Goal: Information Seeking & Learning: Learn about a topic

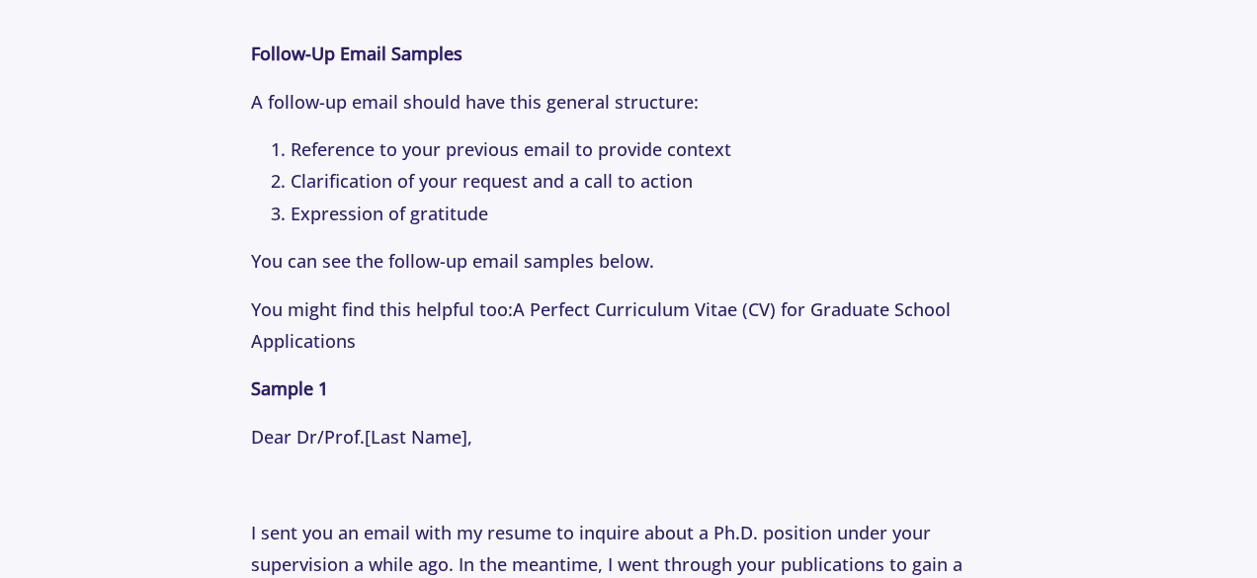
scroll to position [2311, 0]
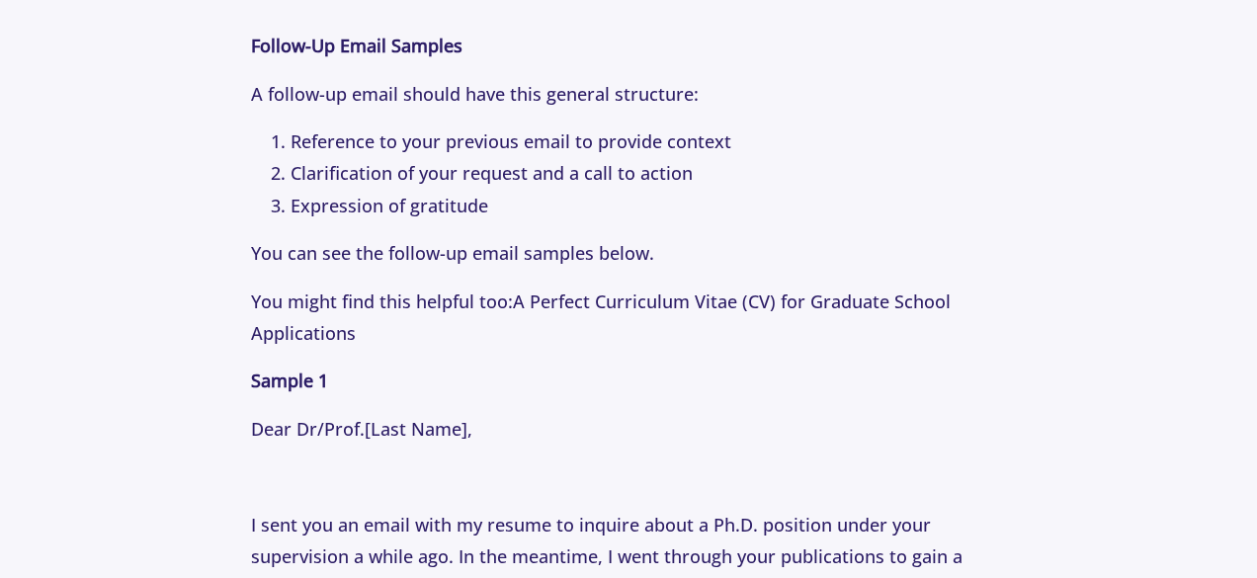
drag, startPoint x: 1246, startPoint y: 230, endPoint x: 1244, endPoint y: 256, distance: 25.8
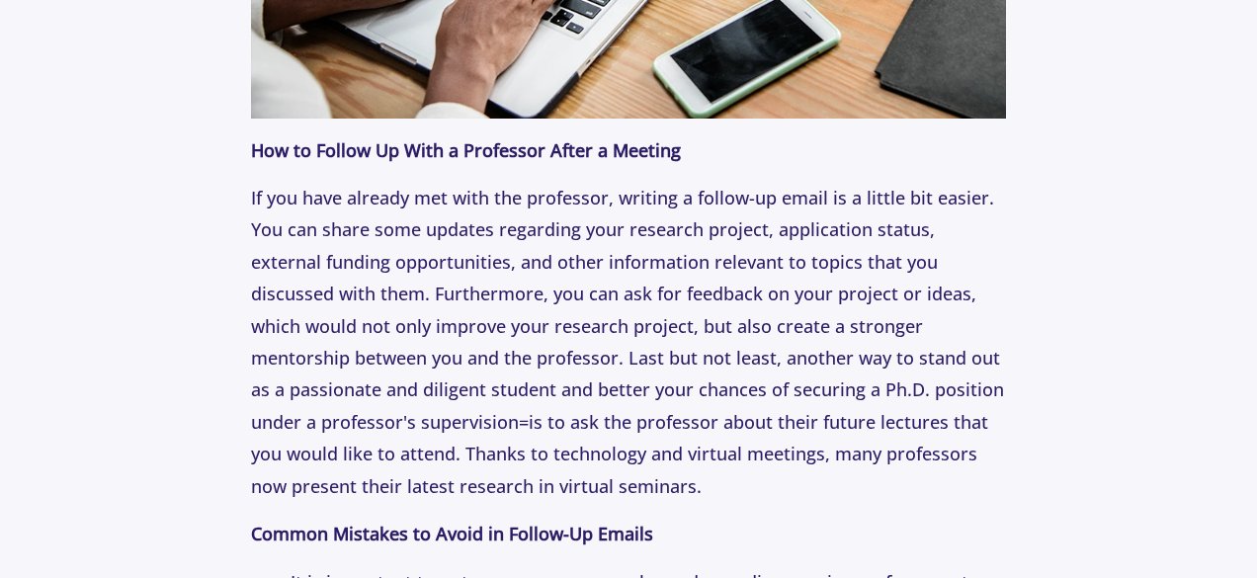
scroll to position [4264, 0]
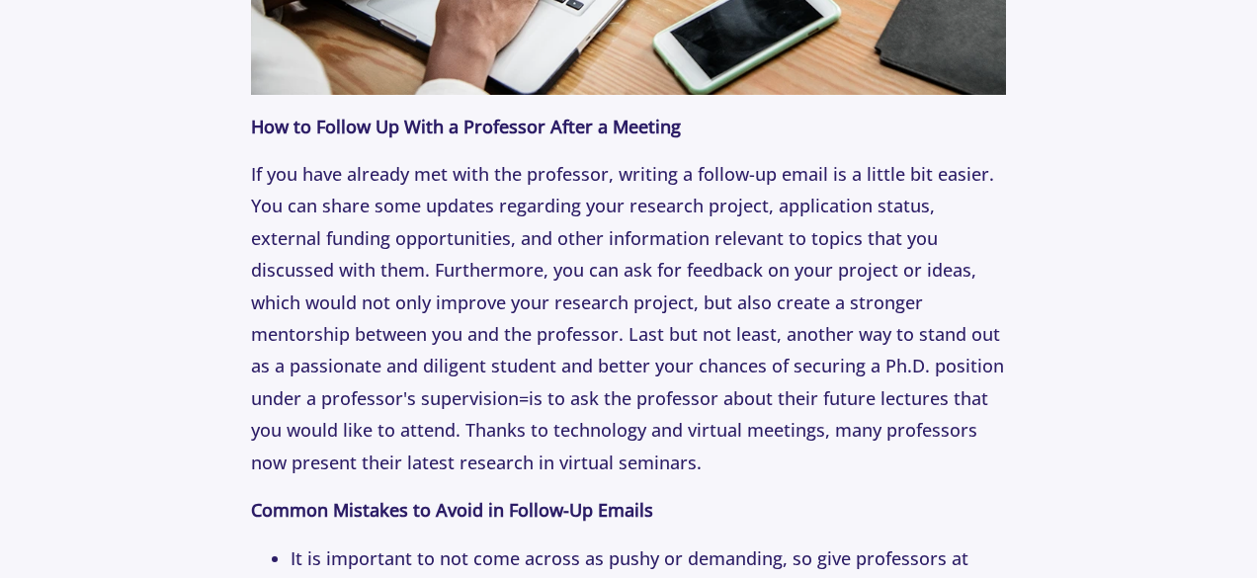
drag, startPoint x: 1251, startPoint y: 383, endPoint x: 1247, endPoint y: 406, distance: 24.1
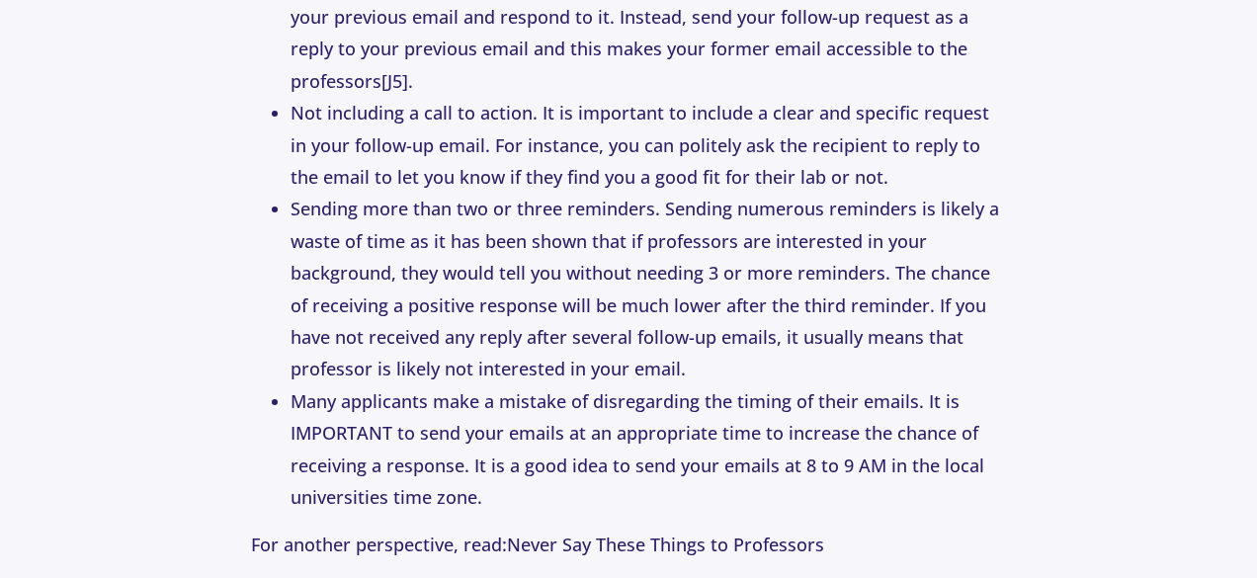
scroll to position [5045, 0]
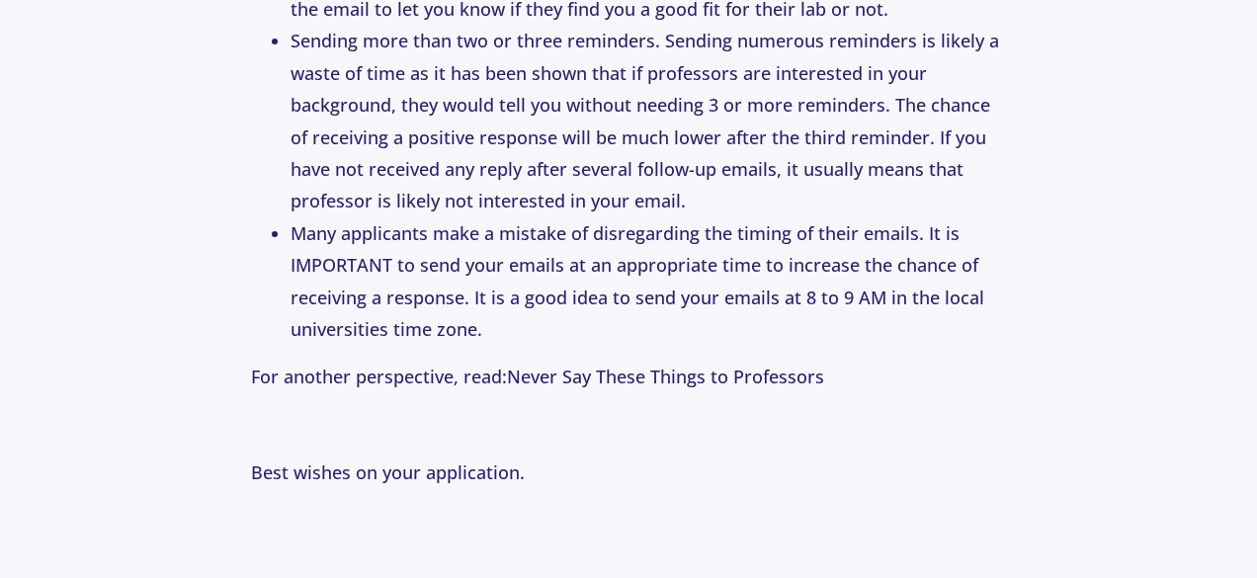
scroll to position [5476, 0]
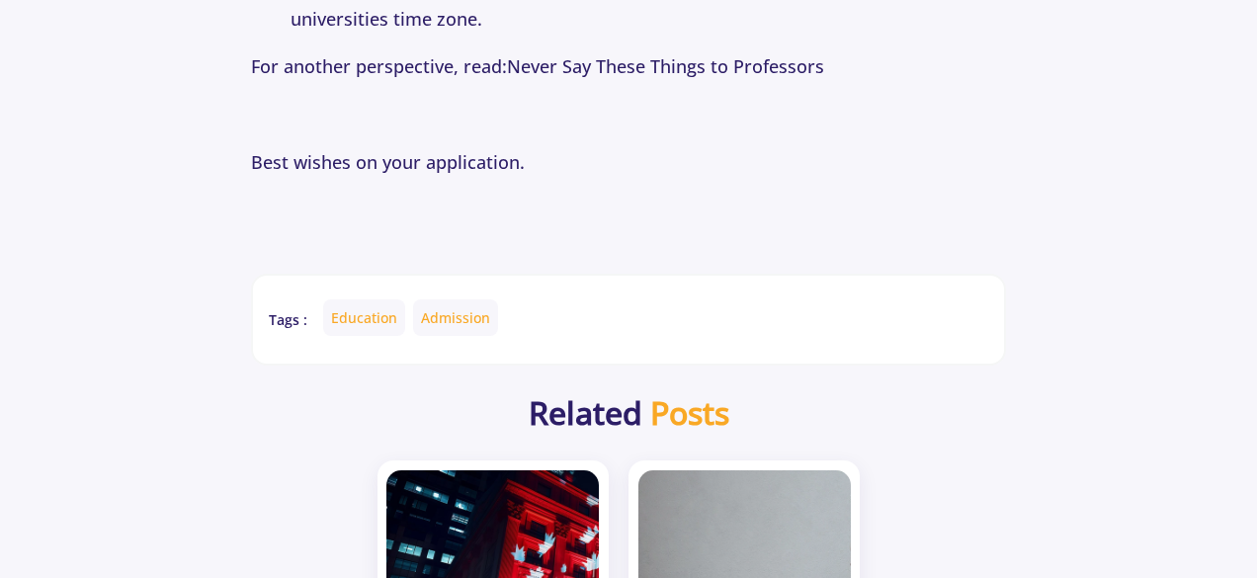
drag, startPoint x: 1244, startPoint y: 480, endPoint x: 1241, endPoint y: 517, distance: 36.7
click at [546, 62] on link "Never Say These Things to Professors" at bounding box center [665, 66] width 317 height 24
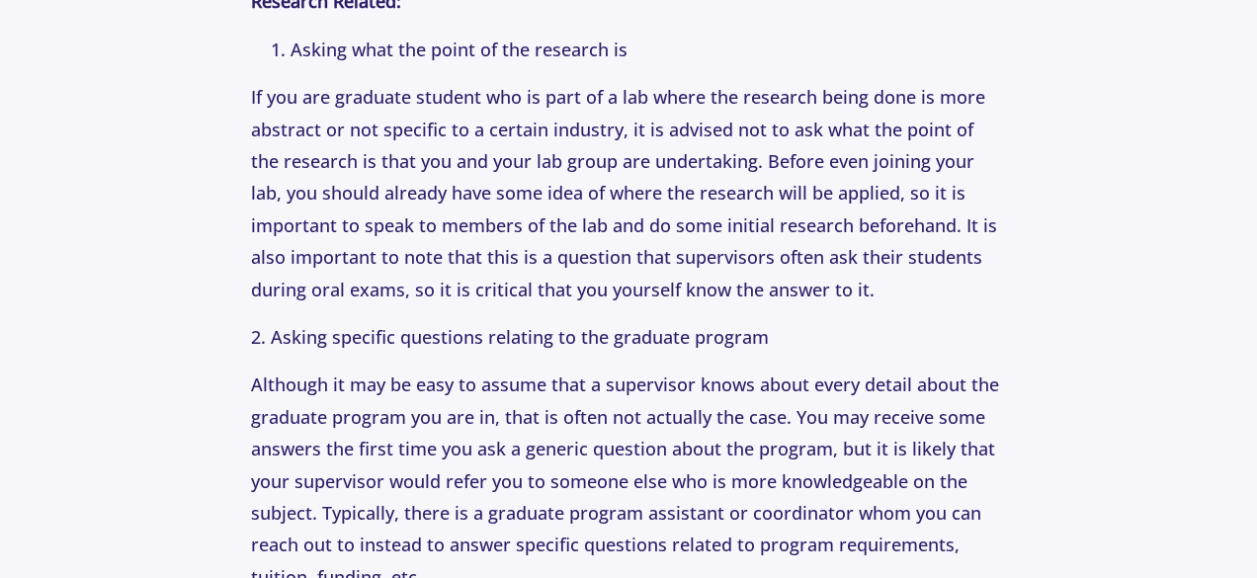
scroll to position [3444, 0]
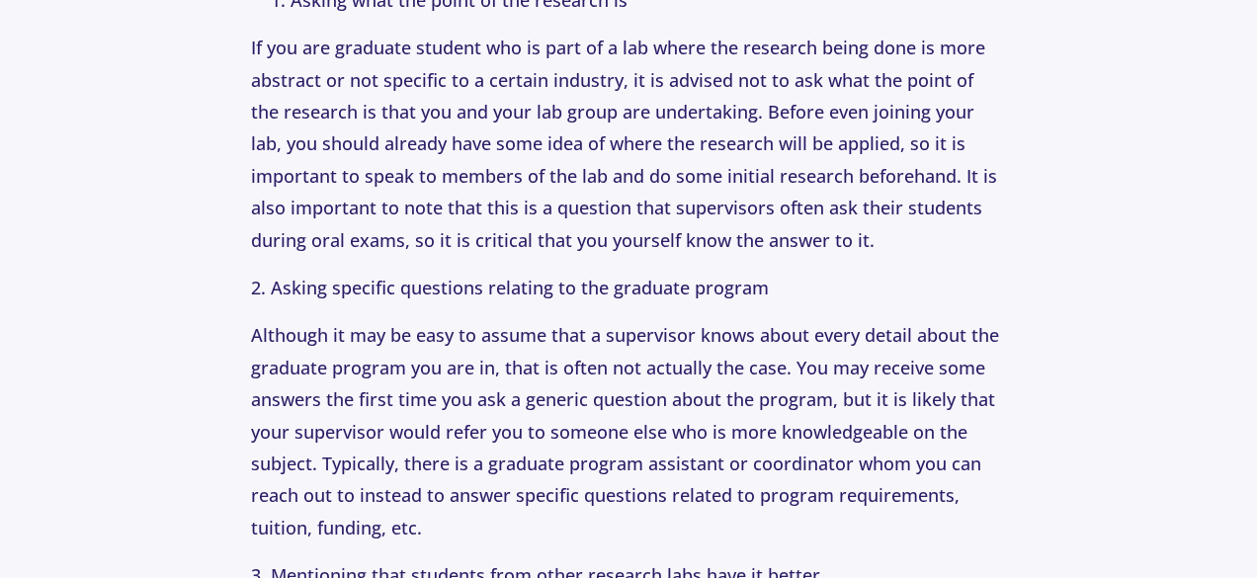
drag, startPoint x: 1253, startPoint y: 294, endPoint x: 1261, endPoint y: 276, distance: 19.5
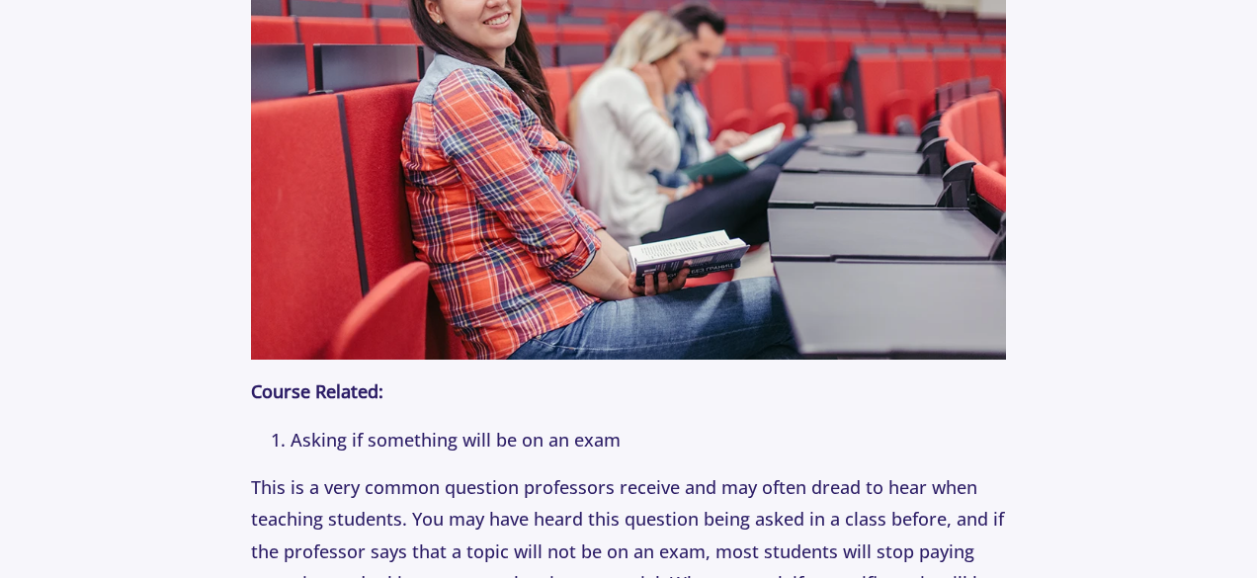
scroll to position [4439, 0]
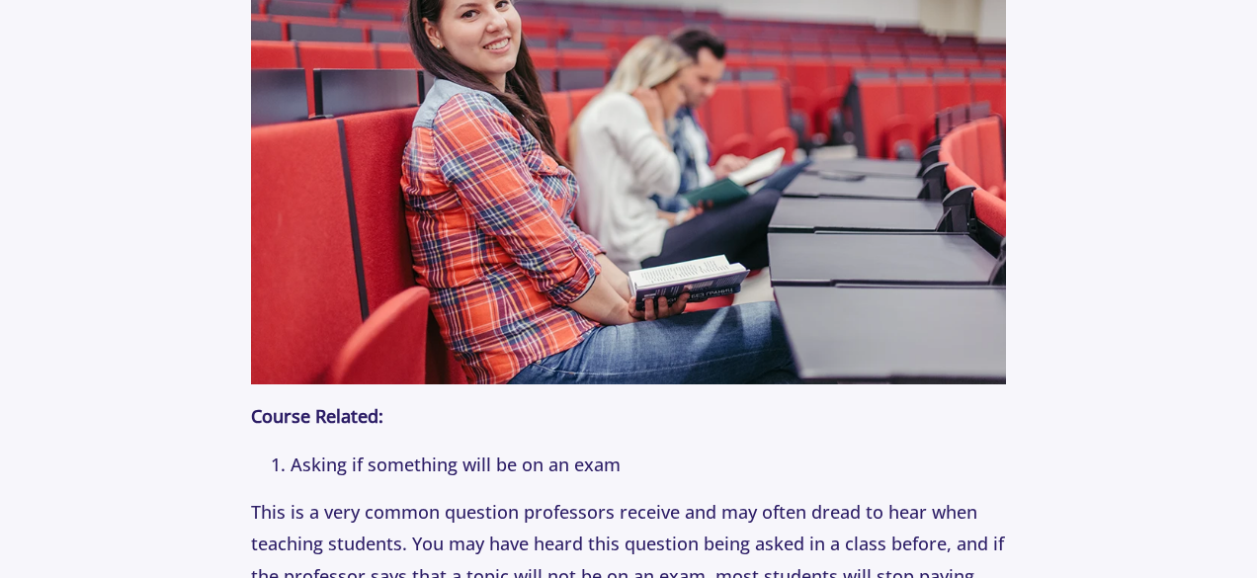
drag, startPoint x: 1250, startPoint y: 368, endPoint x: 1264, endPoint y: 369, distance: 13.9
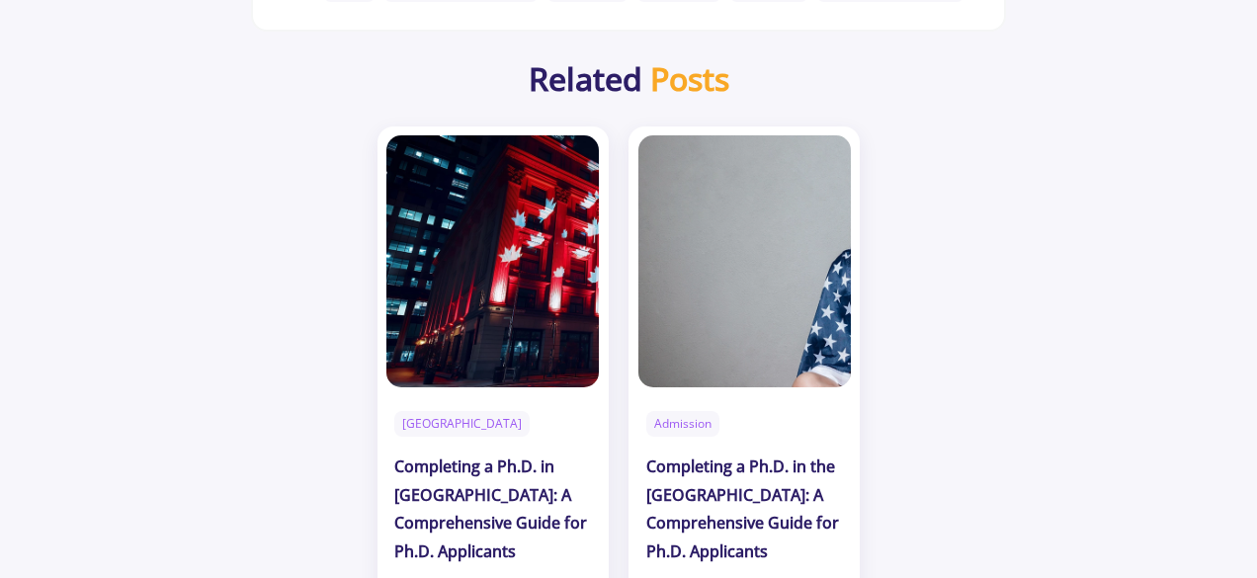
scroll to position [6314, 0]
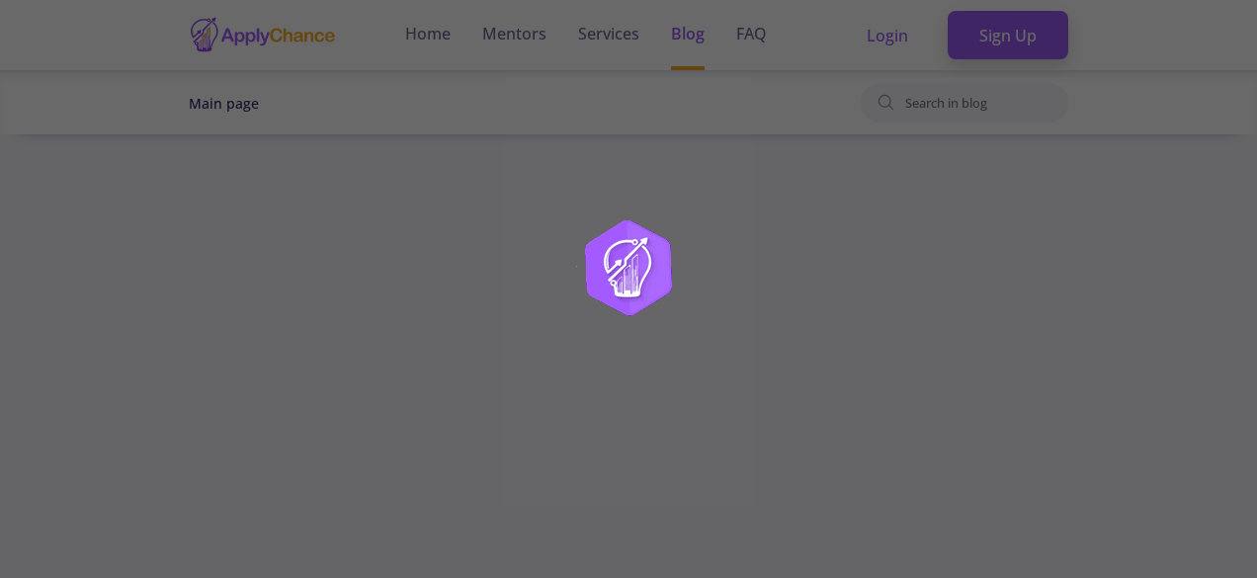
scroll to position [631, 0]
